Goal: Find specific page/section: Find specific page/section

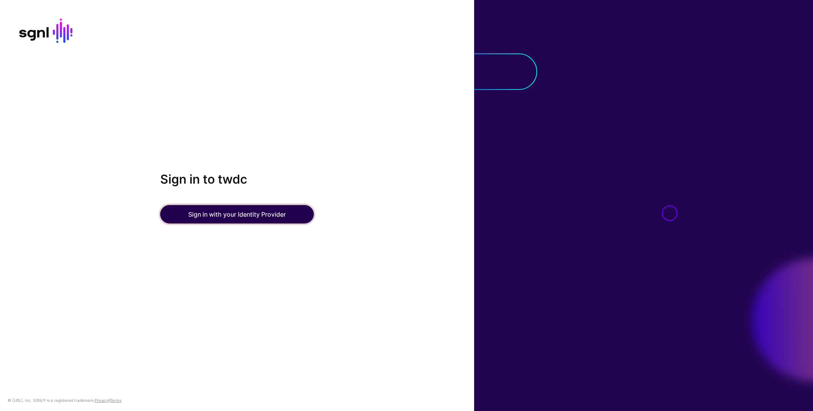
click at [216, 211] on button "Sign in with your Identity Provider" at bounding box center [237, 214] width 154 height 18
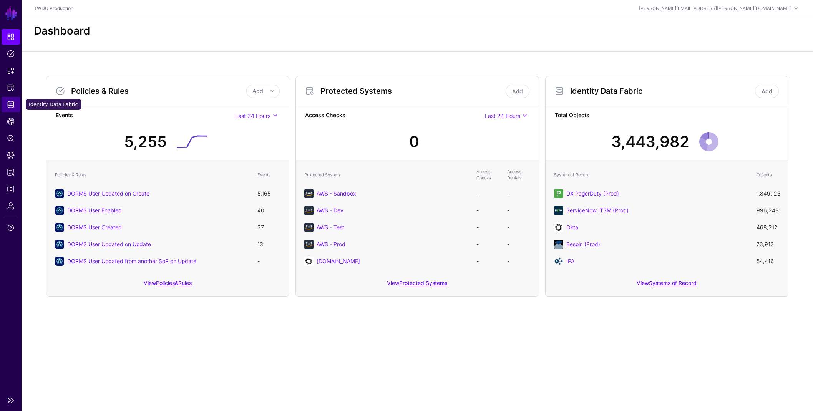
click at [11, 101] on span "Identity Data Fabric" at bounding box center [11, 105] width 8 height 8
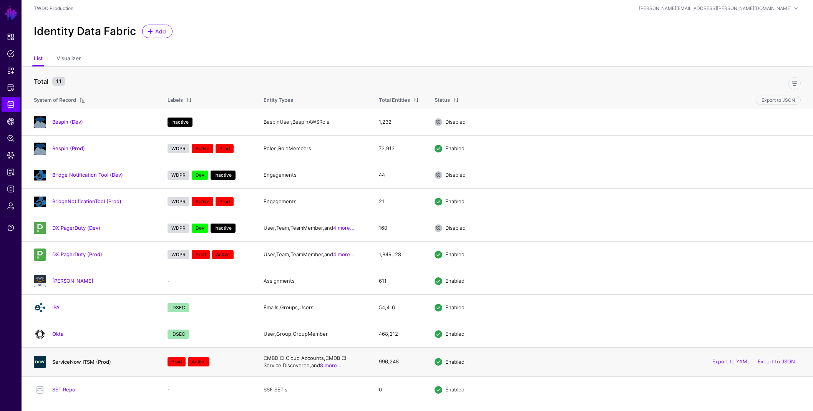
click at [75, 360] on link "ServiceNow ITSM (Prod)" at bounding box center [81, 362] width 59 height 6
